Goal: Information Seeking & Learning: Learn about a topic

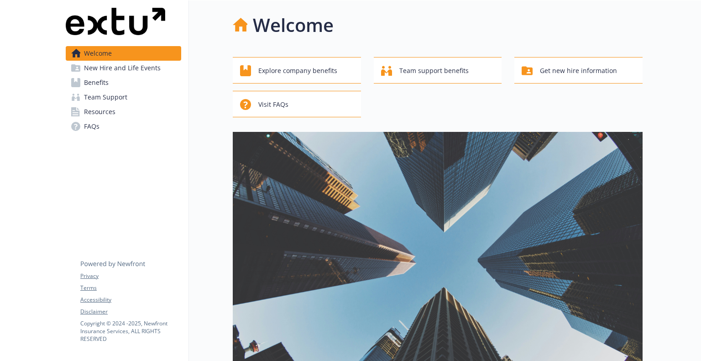
click at [102, 89] on span "Benefits" at bounding box center [96, 82] width 25 height 15
